Goal: Task Accomplishment & Management: Manage account settings

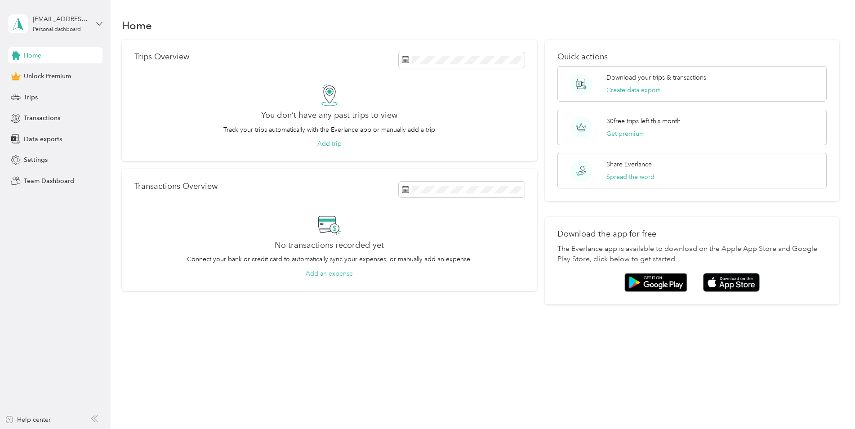
click at [98, 24] on icon at bounding box center [99, 24] width 6 height 6
click at [184, 46] on icon at bounding box center [187, 48] width 7 height 7
click at [102, 23] on icon at bounding box center [99, 24] width 6 height 6
click at [50, 74] on div "Log out" at bounding box center [102, 74] width 177 height 16
